Goal: Find specific page/section: Find specific page/section

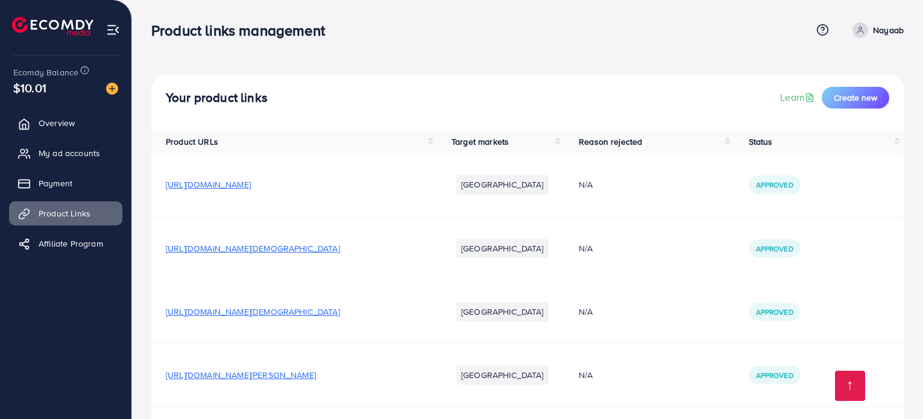
scroll to position [802, 0]
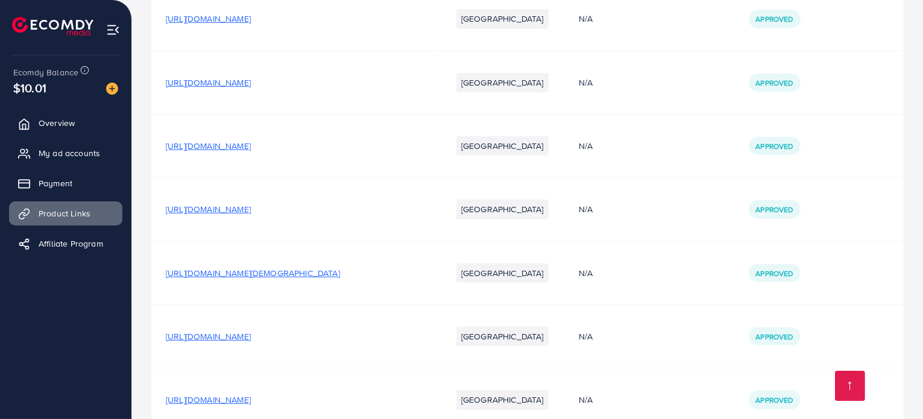
scroll to position [802, 0]
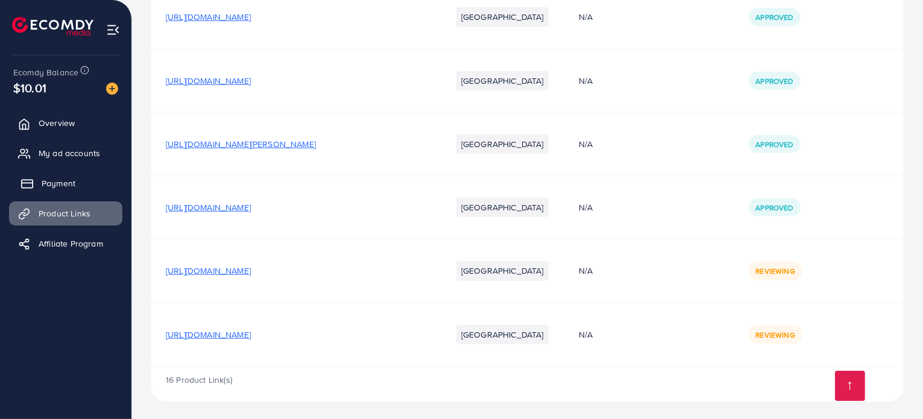
click at [71, 183] on span "Payment" at bounding box center [59, 183] width 34 height 12
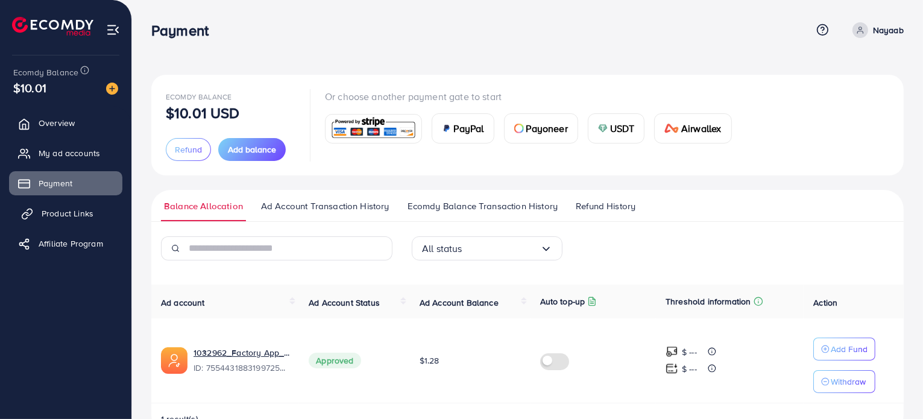
click at [63, 221] on link "Product Links" at bounding box center [65, 213] width 113 height 24
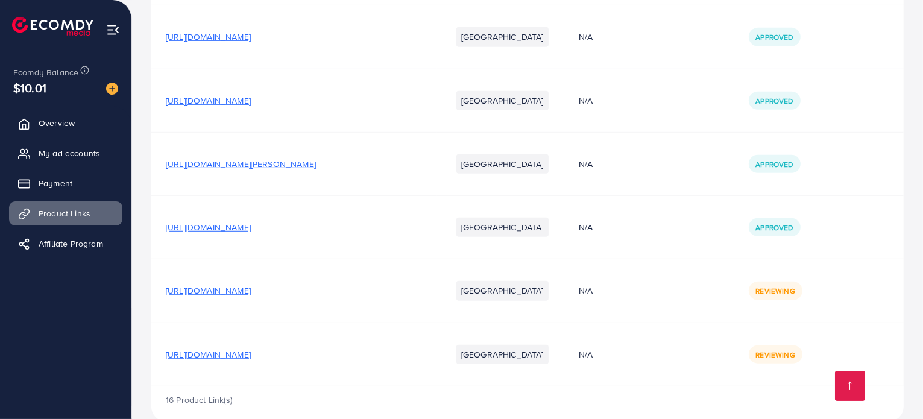
scroll to position [802, 0]
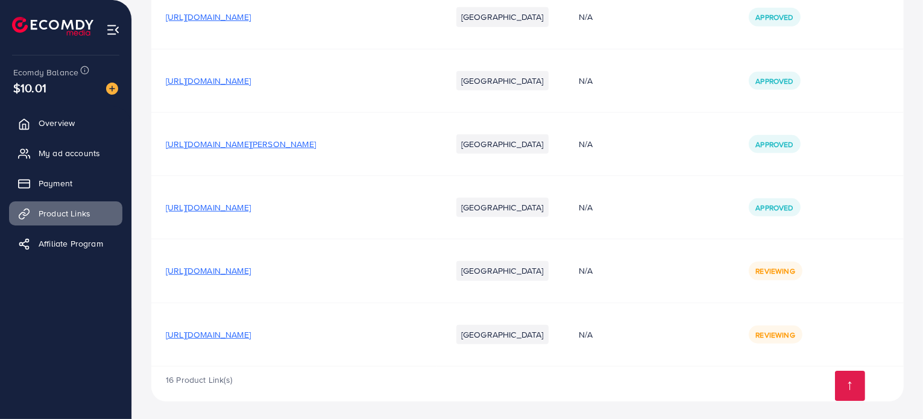
click at [251, 332] on span "[URL][DOMAIN_NAME]" at bounding box center [208, 335] width 85 height 12
click at [365, 262] on td "[URL][DOMAIN_NAME]" at bounding box center [294, 270] width 286 height 63
click at [251, 267] on span "[URL][DOMAIN_NAME]" at bounding box center [208, 271] width 85 height 12
click at [36, 178] on link "Payment" at bounding box center [65, 183] width 113 height 24
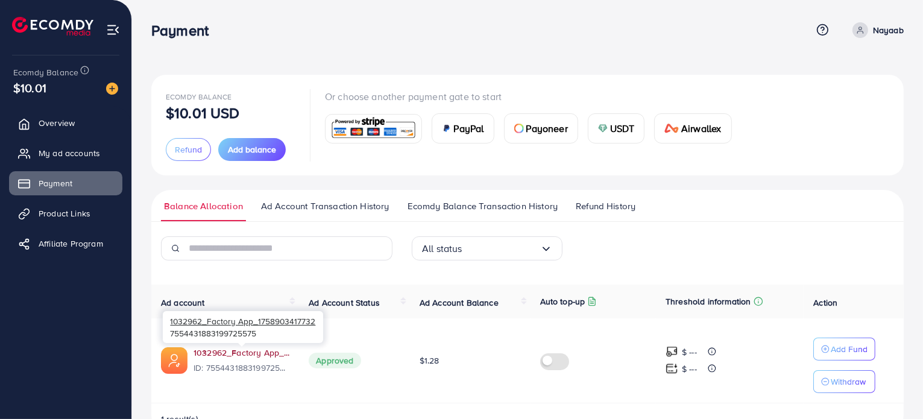
click at [242, 349] on link "1032962_Factory App_1758903417732" at bounding box center [242, 353] width 96 height 12
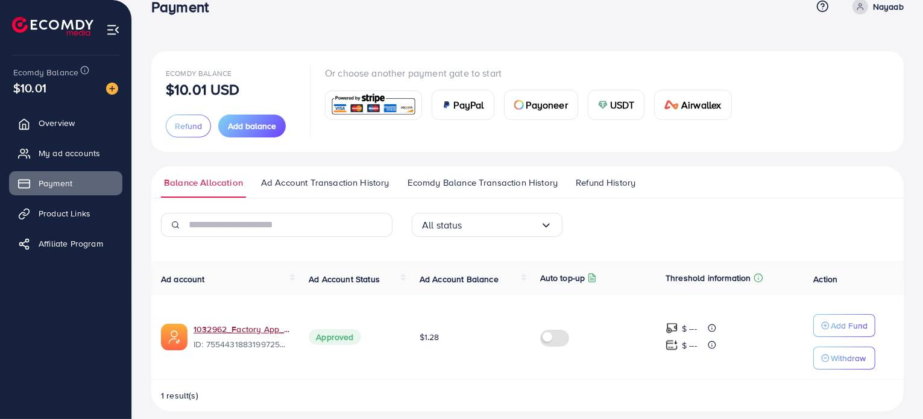
scroll to position [34, 0]
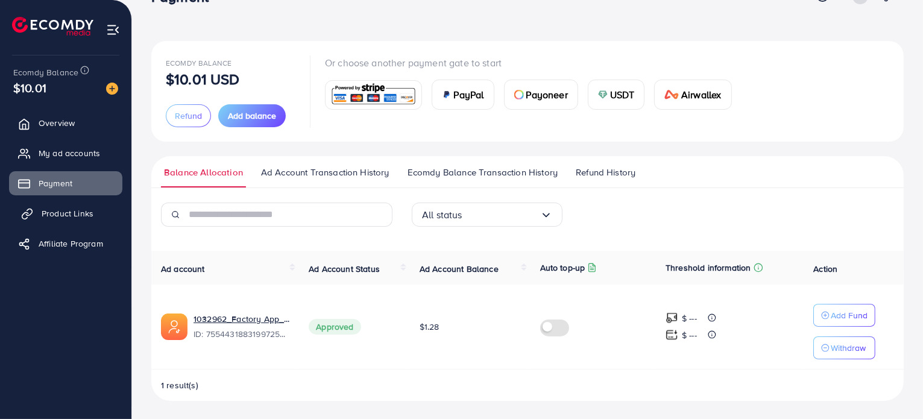
click at [41, 209] on link "Product Links" at bounding box center [65, 213] width 113 height 24
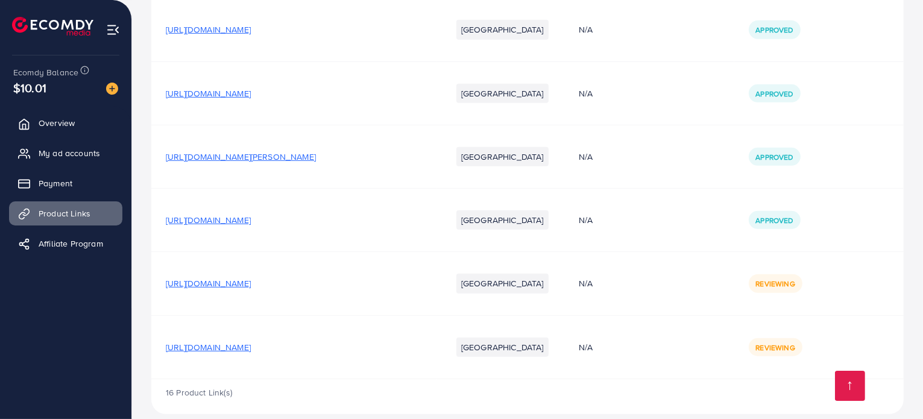
scroll to position [802, 0]
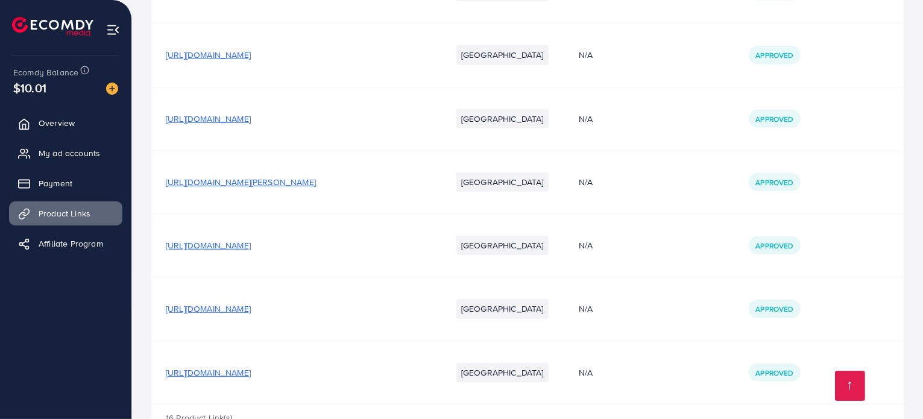
scroll to position [802, 0]
